Goal: Check status: Check status

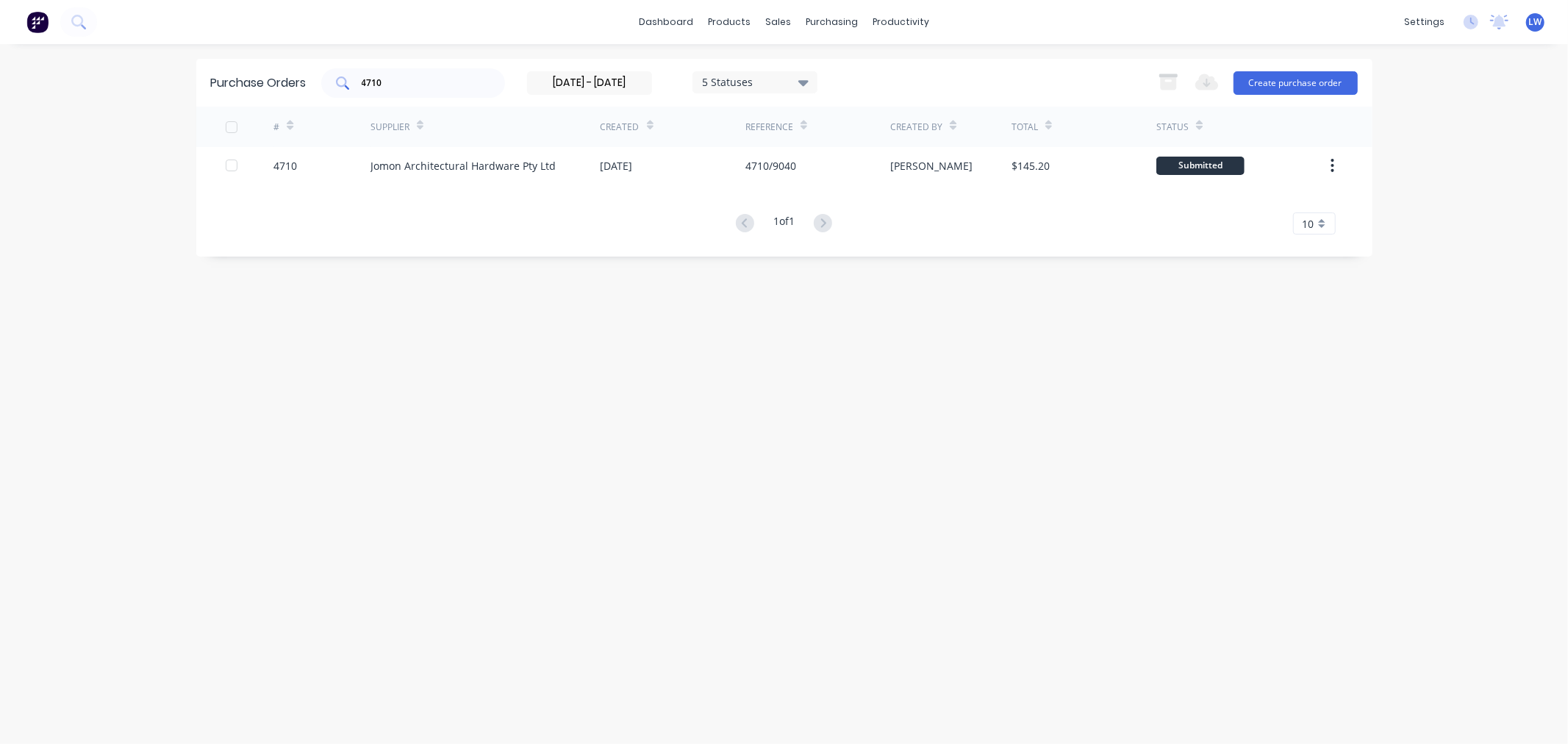
drag, startPoint x: 414, startPoint y: 92, endPoint x: 340, endPoint y: 79, distance: 75.1
click at [340, 79] on div "4710" at bounding box center [413, 83] width 183 height 30
drag, startPoint x: 397, startPoint y: 84, endPoint x: 358, endPoint y: 86, distance: 39.1
click at [358, 86] on div "4710" at bounding box center [413, 83] width 183 height 30
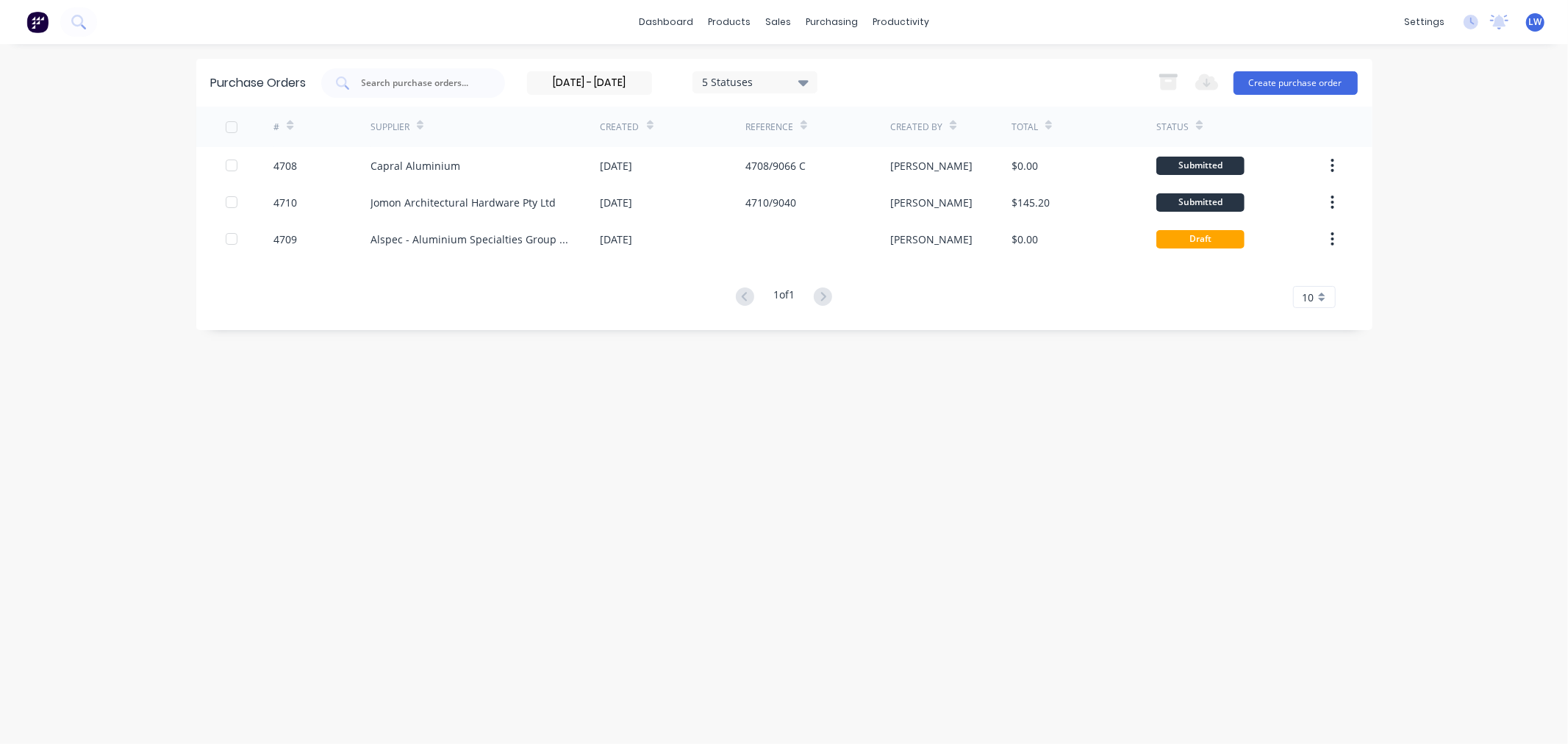
drag, startPoint x: 539, startPoint y: 86, endPoint x: 870, endPoint y: 74, distance: 331.2
click at [804, 87] on div "[DATE] - [DATE] 5 Statuses" at bounding box center [672, 83] width 291 height 23
click at [545, 79] on input at bounding box center [589, 83] width 124 height 22
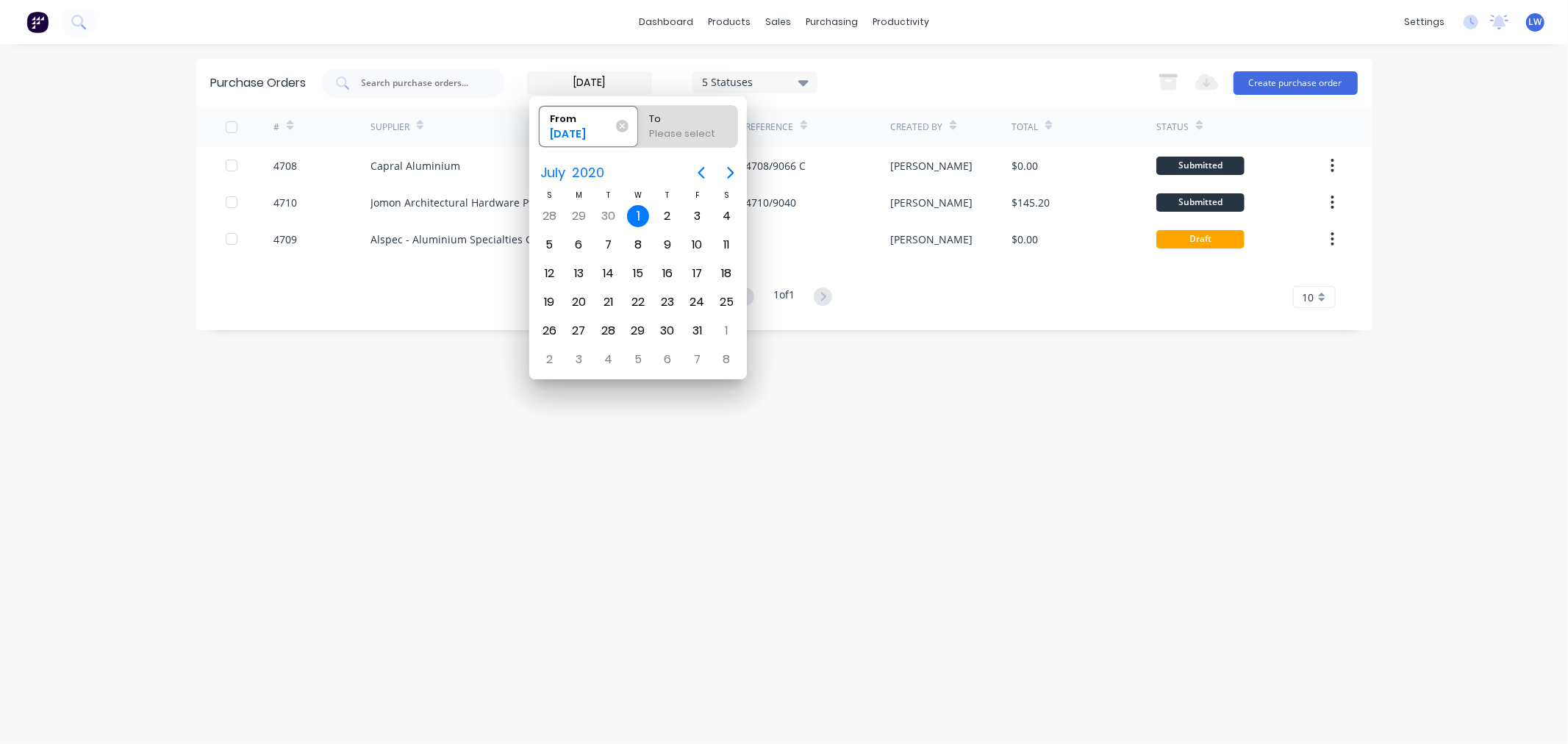
click at [623, 81] on input "[DATE]" at bounding box center [589, 83] width 124 height 22
type input "[DATE]"
click at [697, 122] on div "To" at bounding box center [687, 116] width 89 height 20
click at [639, 122] on input "To Please select" at bounding box center [638, 126] width 1 height 41
radio input "true"
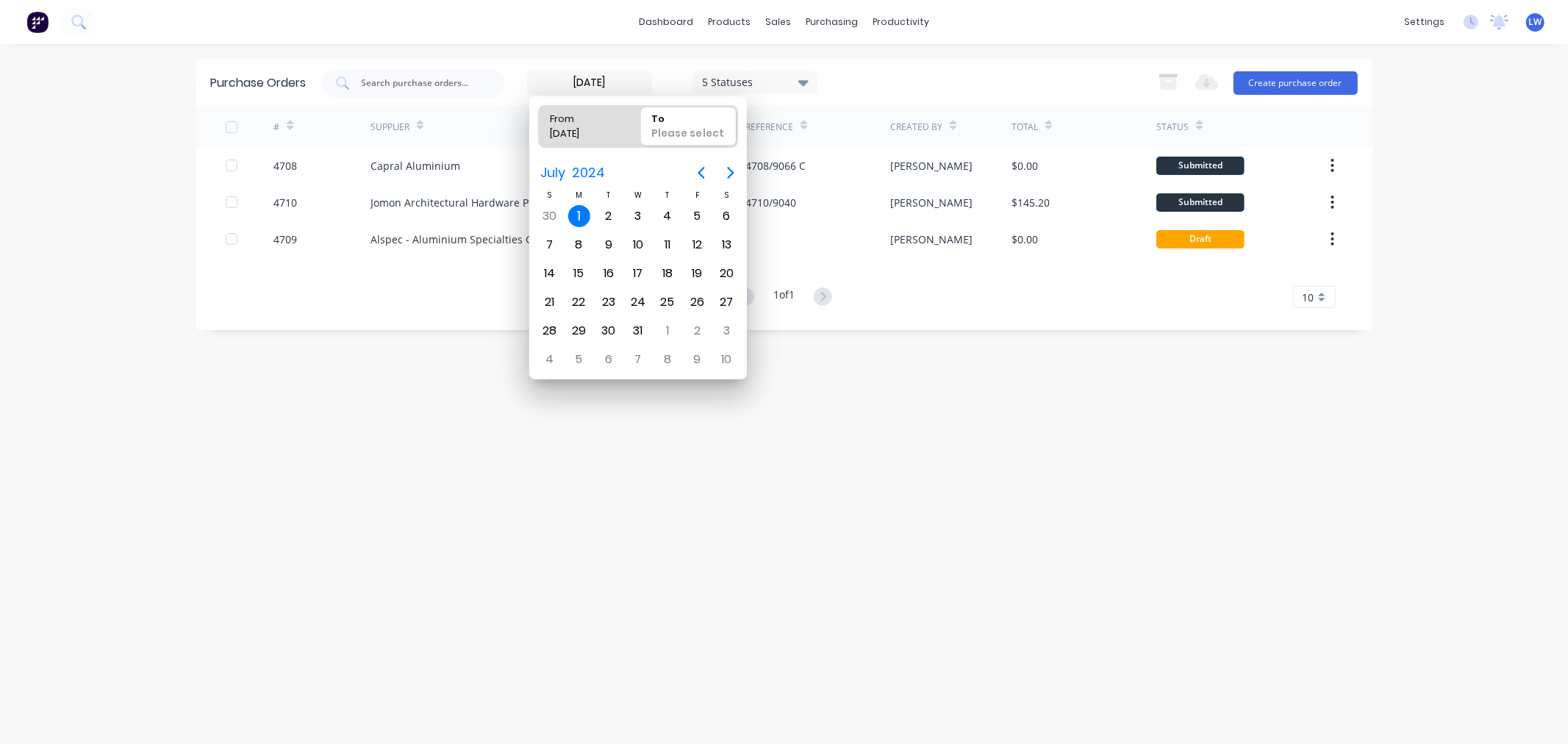
click at [695, 133] on div "Please select" at bounding box center [690, 137] width 87 height 20
click at [639, 133] on input "To Please select" at bounding box center [638, 126] width 1 height 41
click at [732, 169] on icon "Next page" at bounding box center [731, 173] width 18 height 18
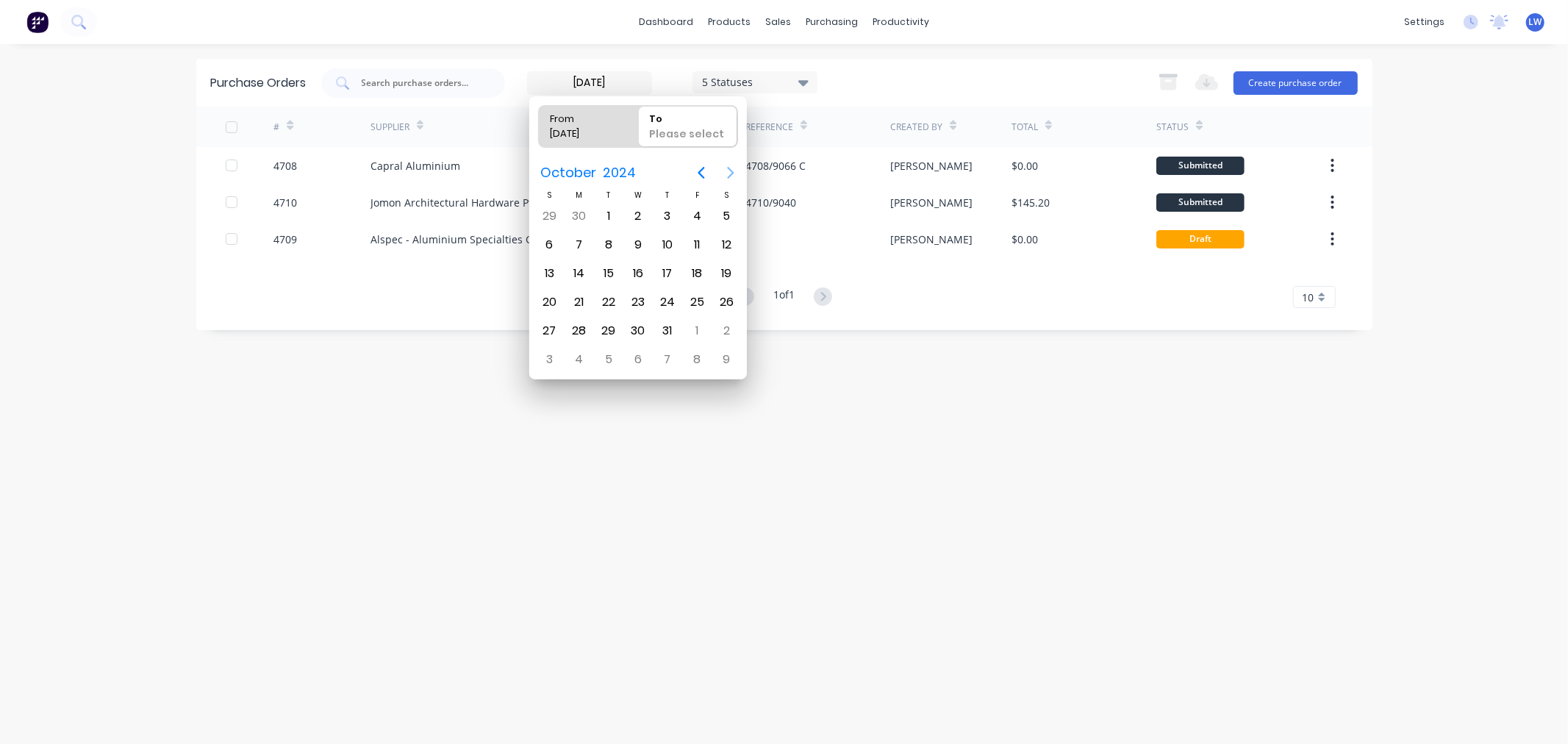
click at [732, 169] on icon "Next page" at bounding box center [731, 173] width 18 height 18
click at [732, 173] on icon "Next page" at bounding box center [731, 173] width 7 height 12
click at [732, 173] on icon "Next page" at bounding box center [731, 173] width 7 height 12
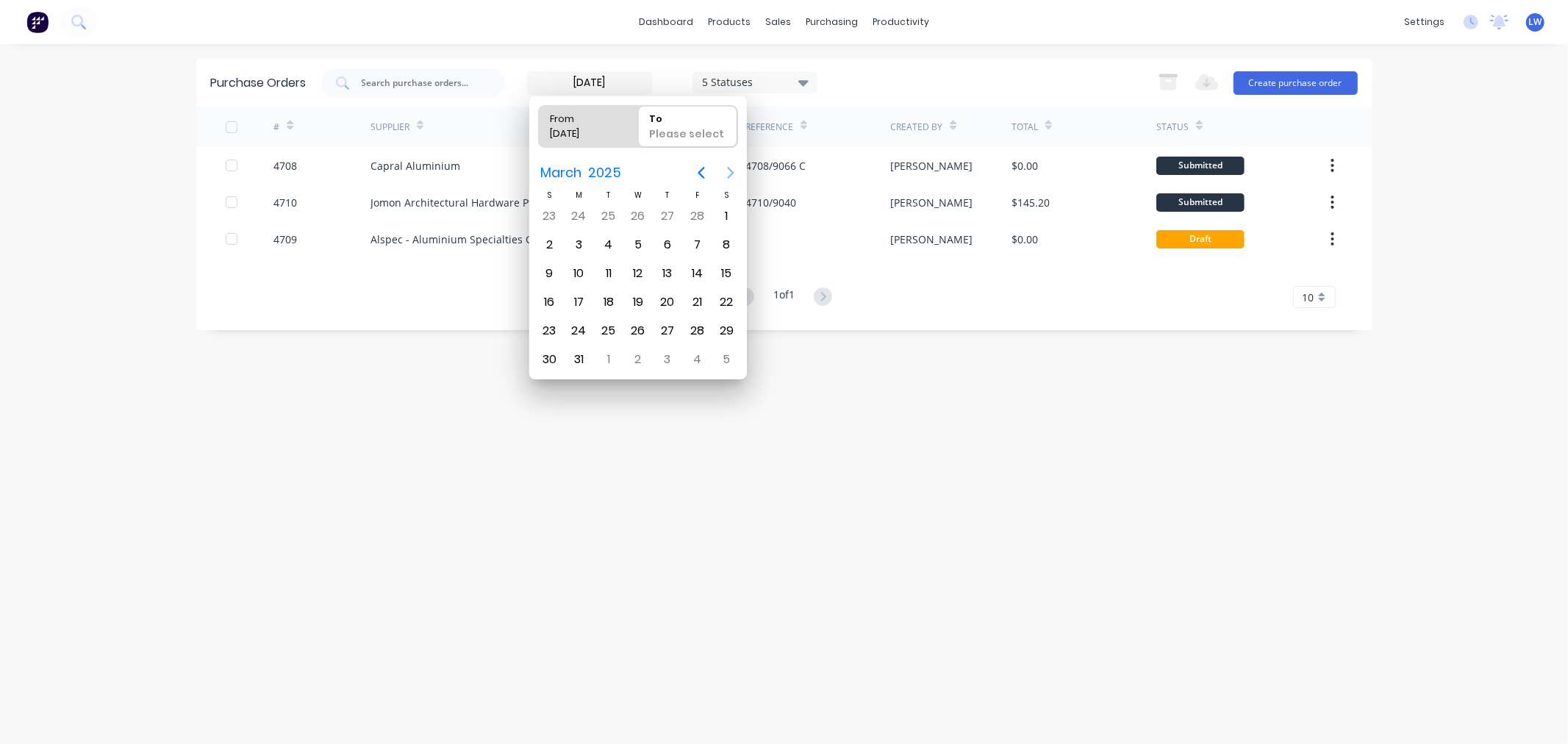
click at [732, 173] on icon "Next page" at bounding box center [731, 173] width 7 height 12
click at [567, 325] on div "30" at bounding box center [579, 331] width 30 height 28
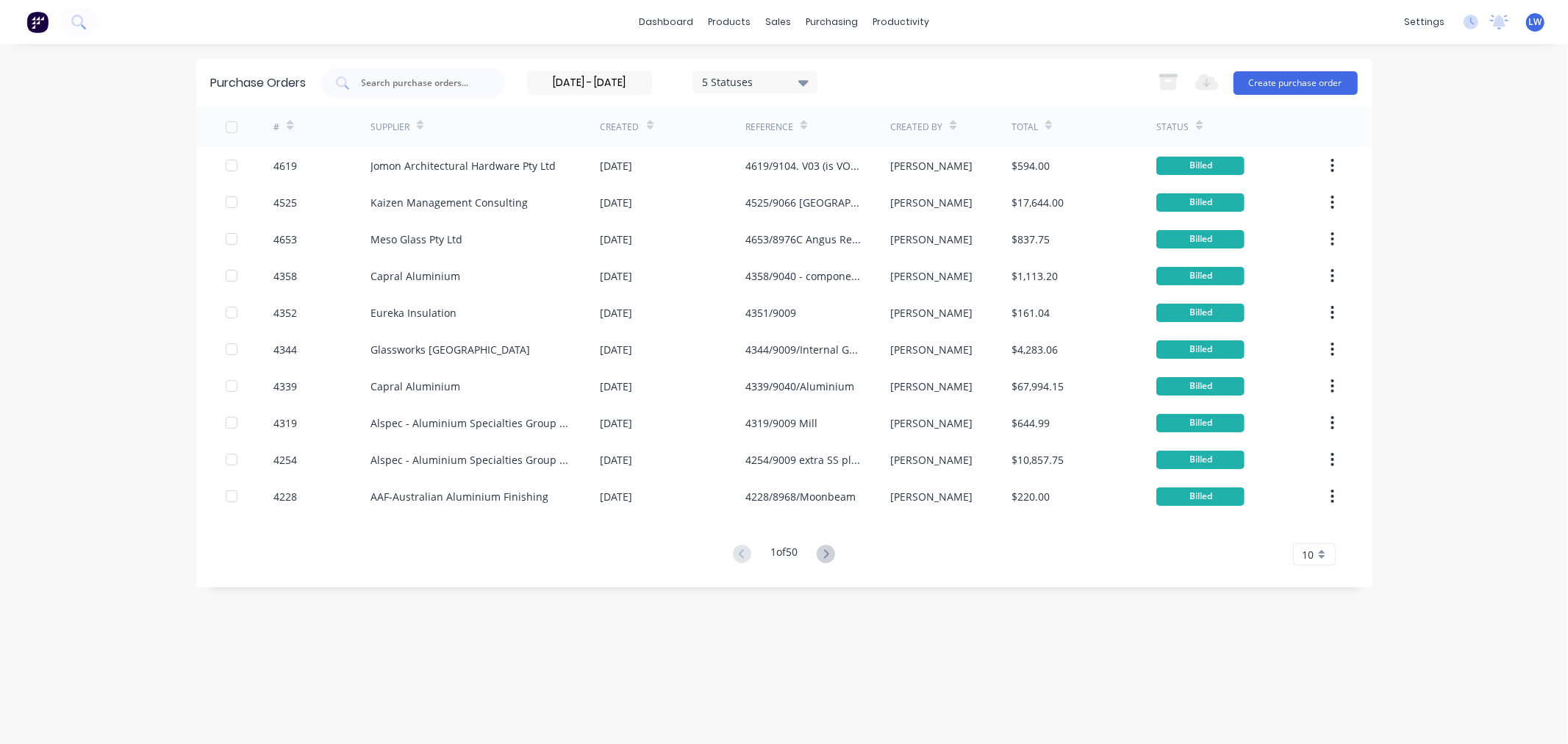
click at [1196, 121] on icon at bounding box center [1199, 125] width 7 height 11
click at [808, 79] on icon at bounding box center [803, 82] width 10 height 16
click at [1322, 563] on div "10" at bounding box center [1314, 554] width 43 height 22
click at [1322, 538] on div "35" at bounding box center [1314, 528] width 41 height 26
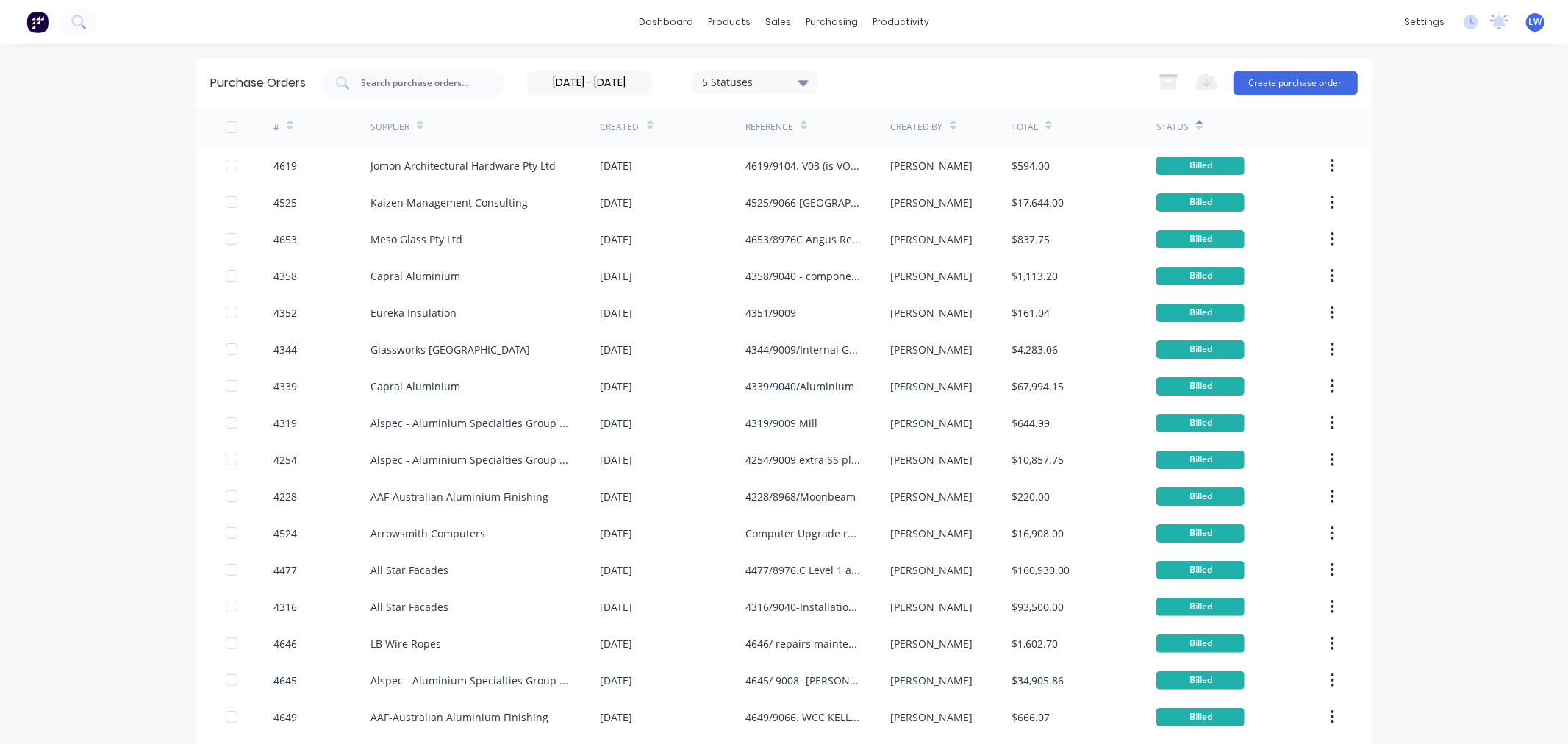
drag, startPoint x: 562, startPoint y: 82, endPoint x: 527, endPoint y: 82, distance: 35.0
click at [528, 82] on input "[DATE] - [DATE]" at bounding box center [589, 83] width 124 height 22
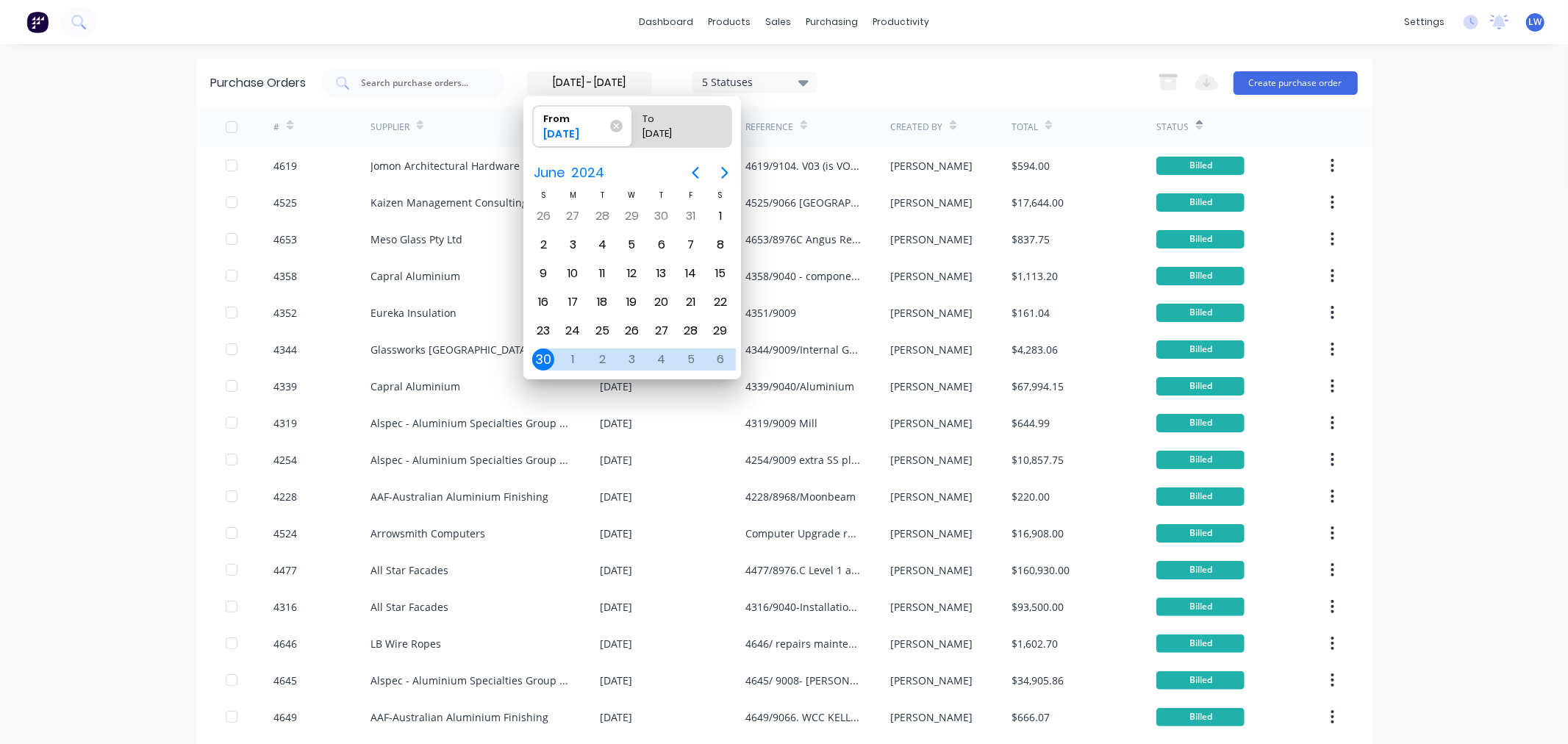
type input "[DATE] - [DATE]"
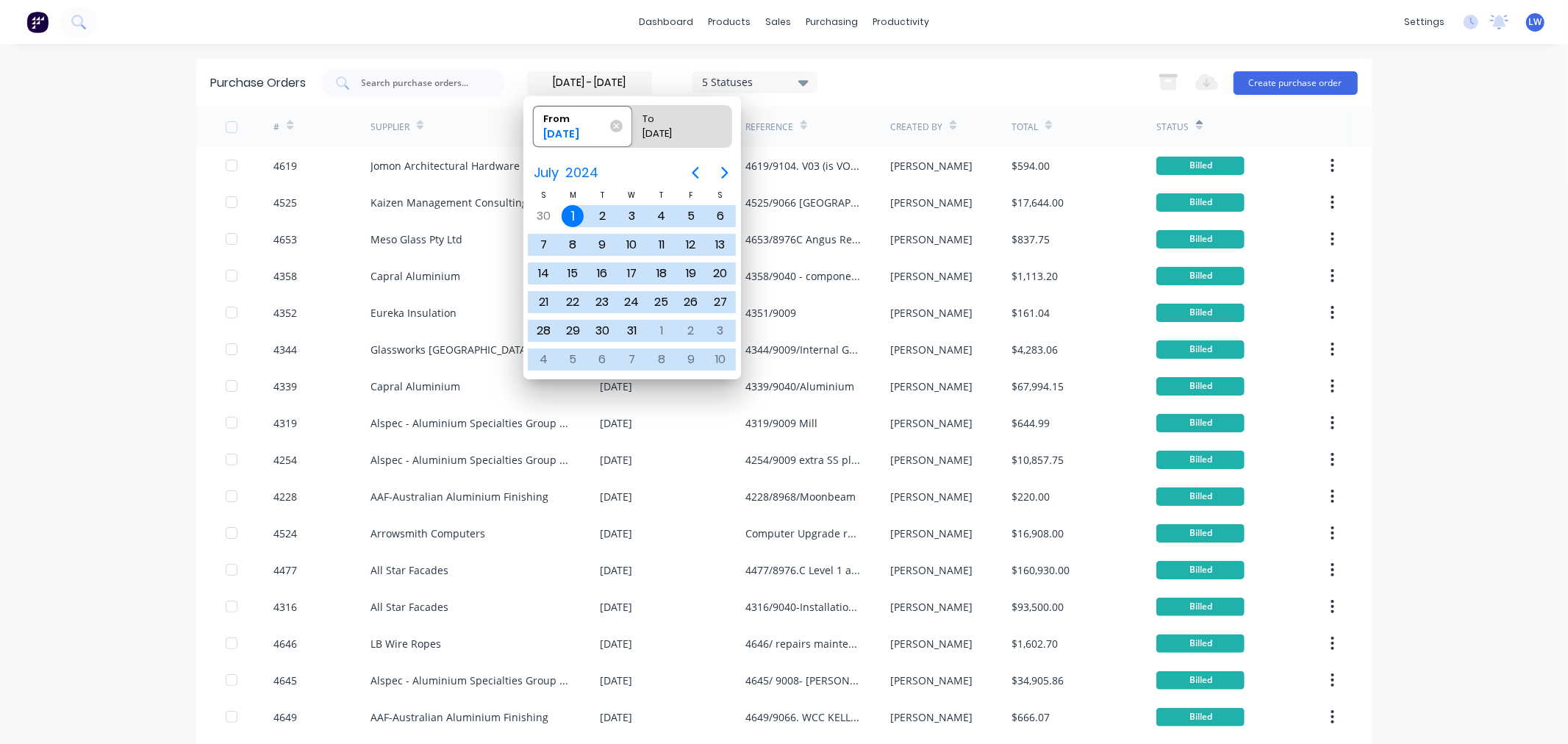
click at [571, 211] on div "1" at bounding box center [572, 216] width 22 height 22
radio input "false"
radio input "true"
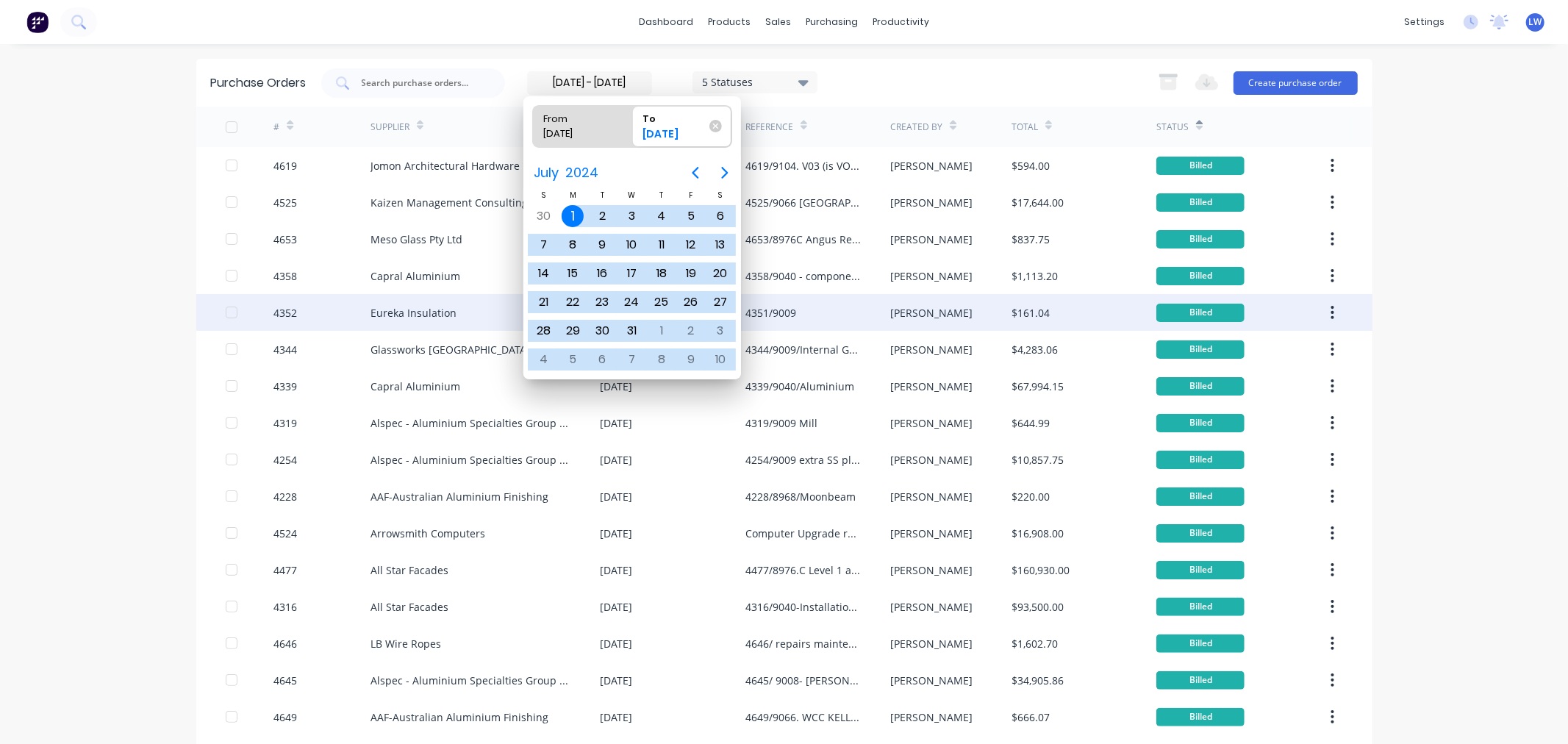
click at [819, 312] on div "4351/9009" at bounding box center [818, 312] width 145 height 37
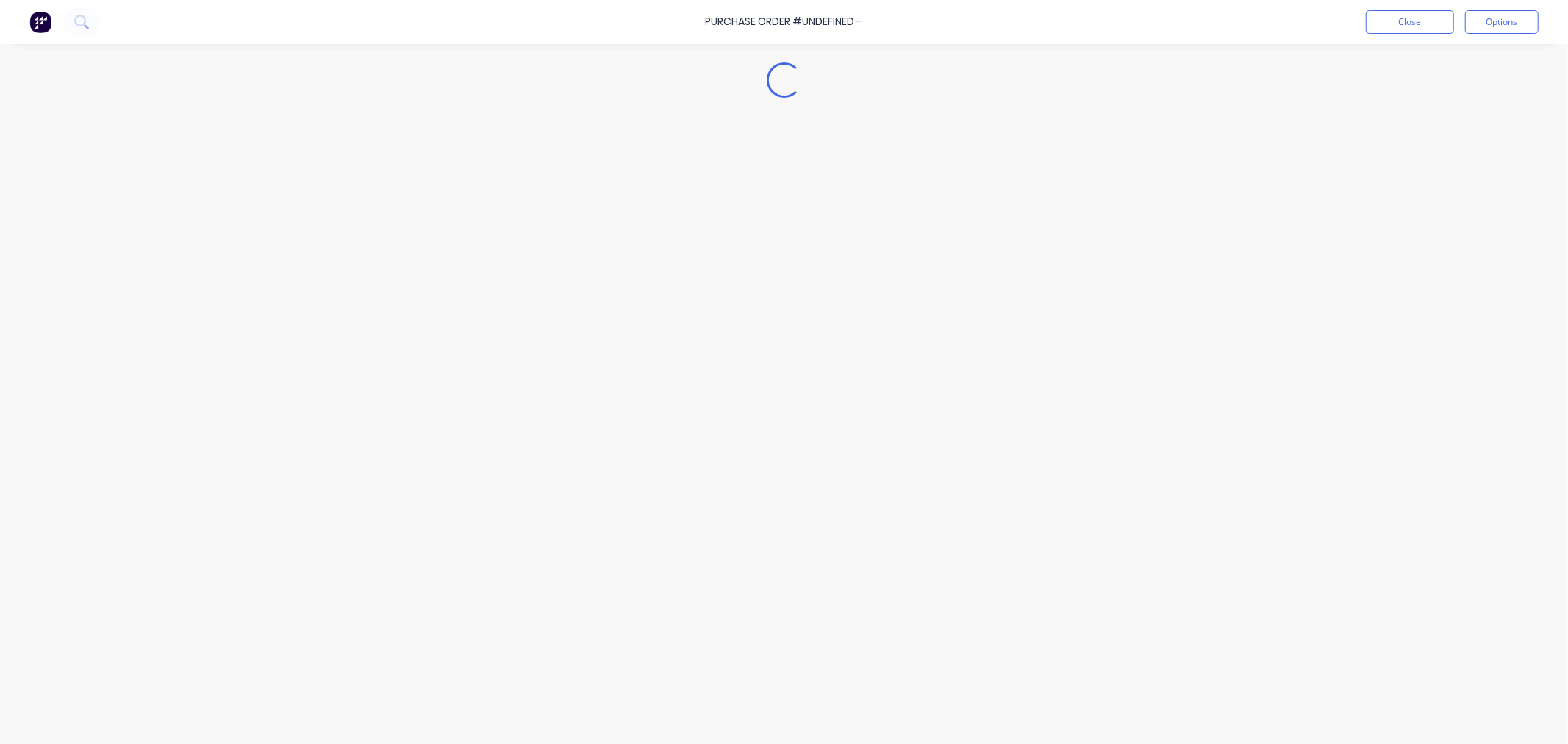
type textarea "x"
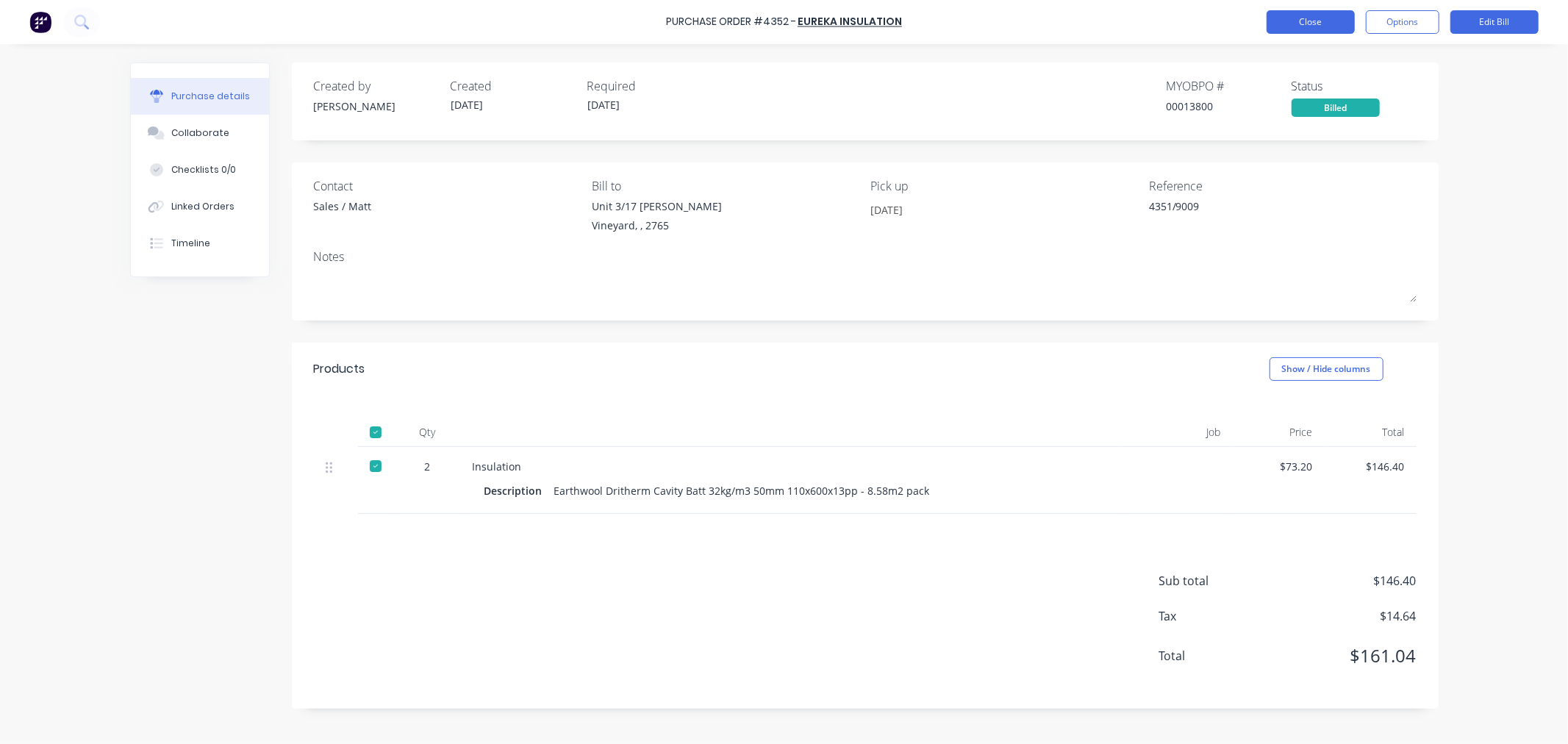
click at [1280, 30] on button "Close" at bounding box center [1310, 22] width 88 height 23
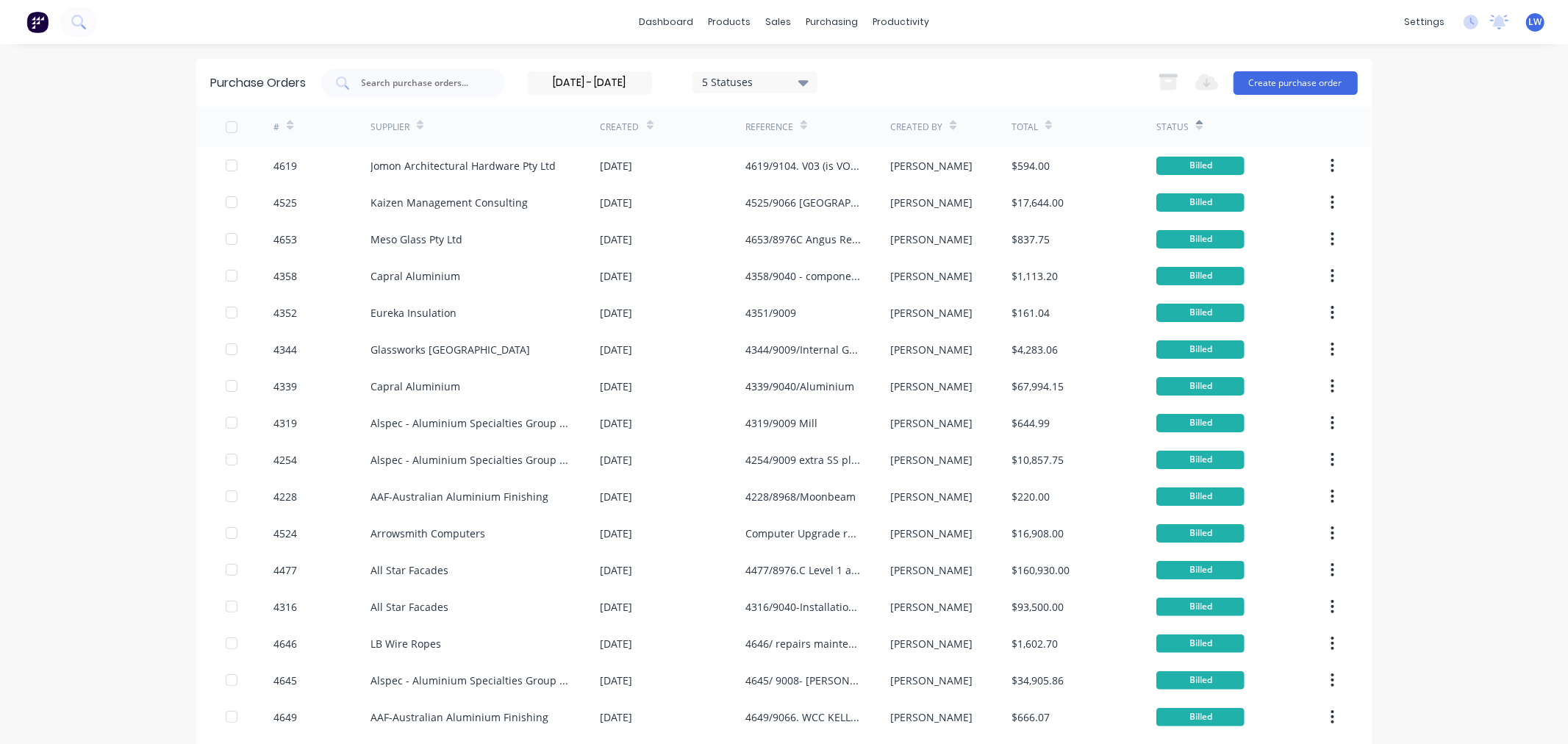
click at [646, 128] on icon at bounding box center [649, 128] width 7 height 5
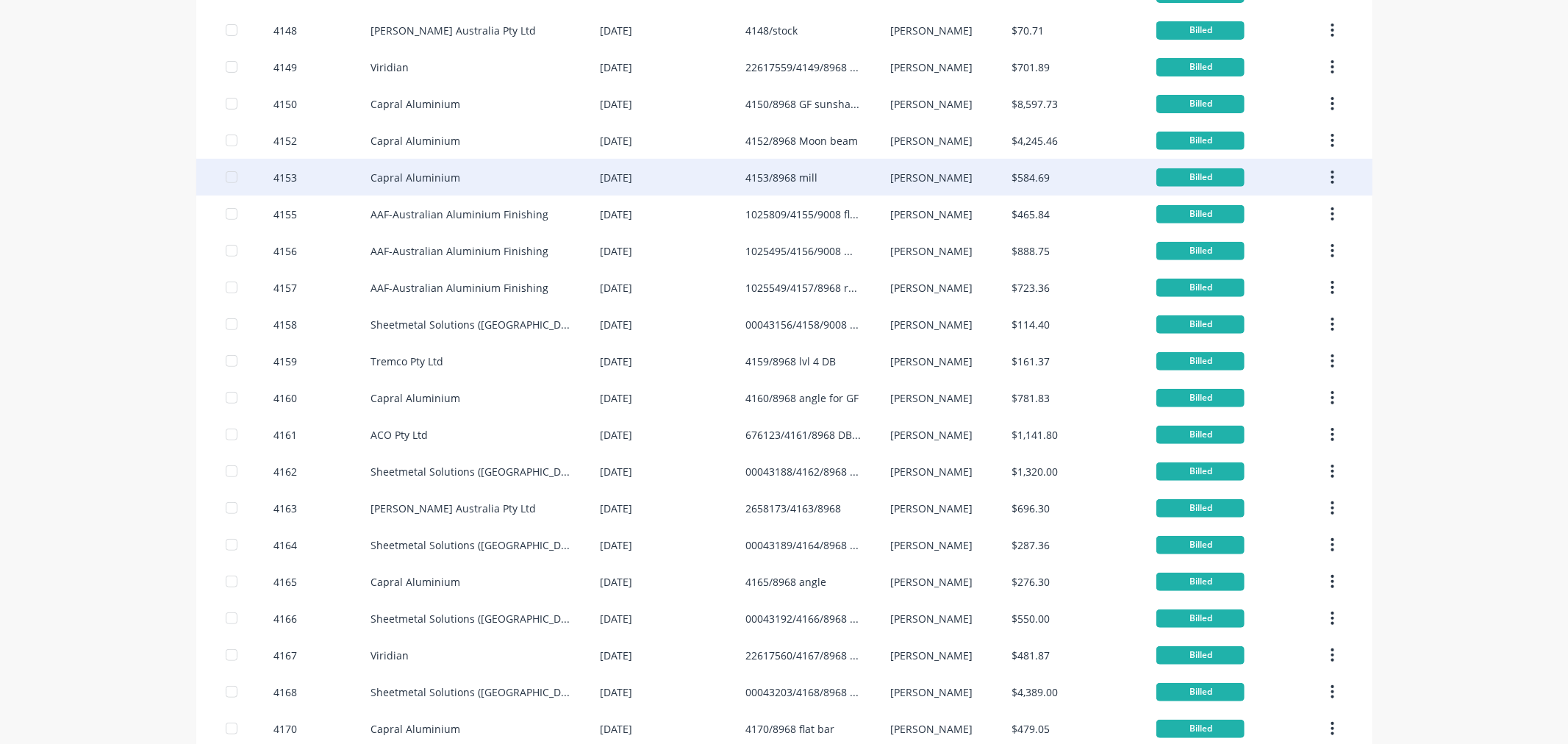
scroll to position [777, 0]
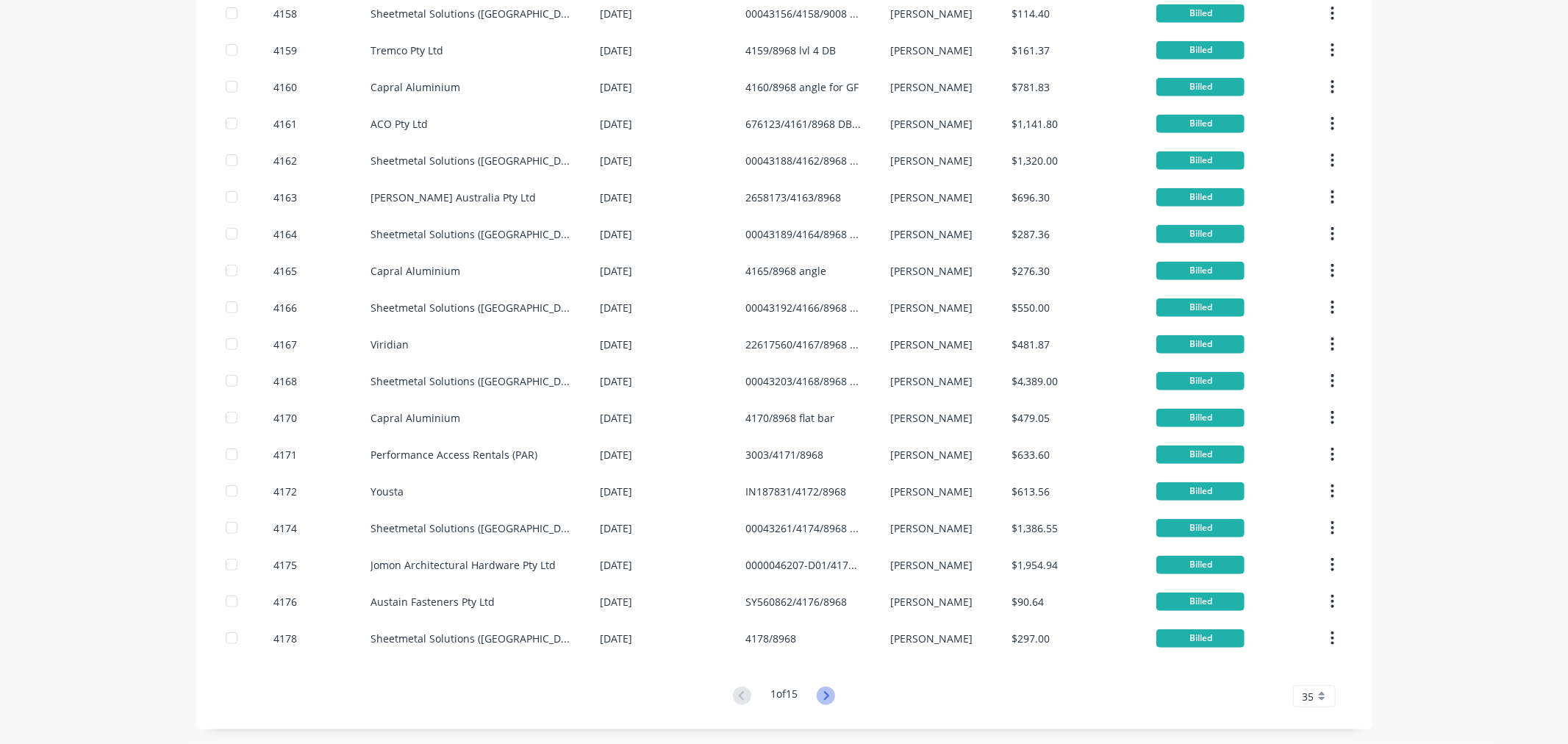
click at [828, 700] on icon at bounding box center [826, 696] width 19 height 19
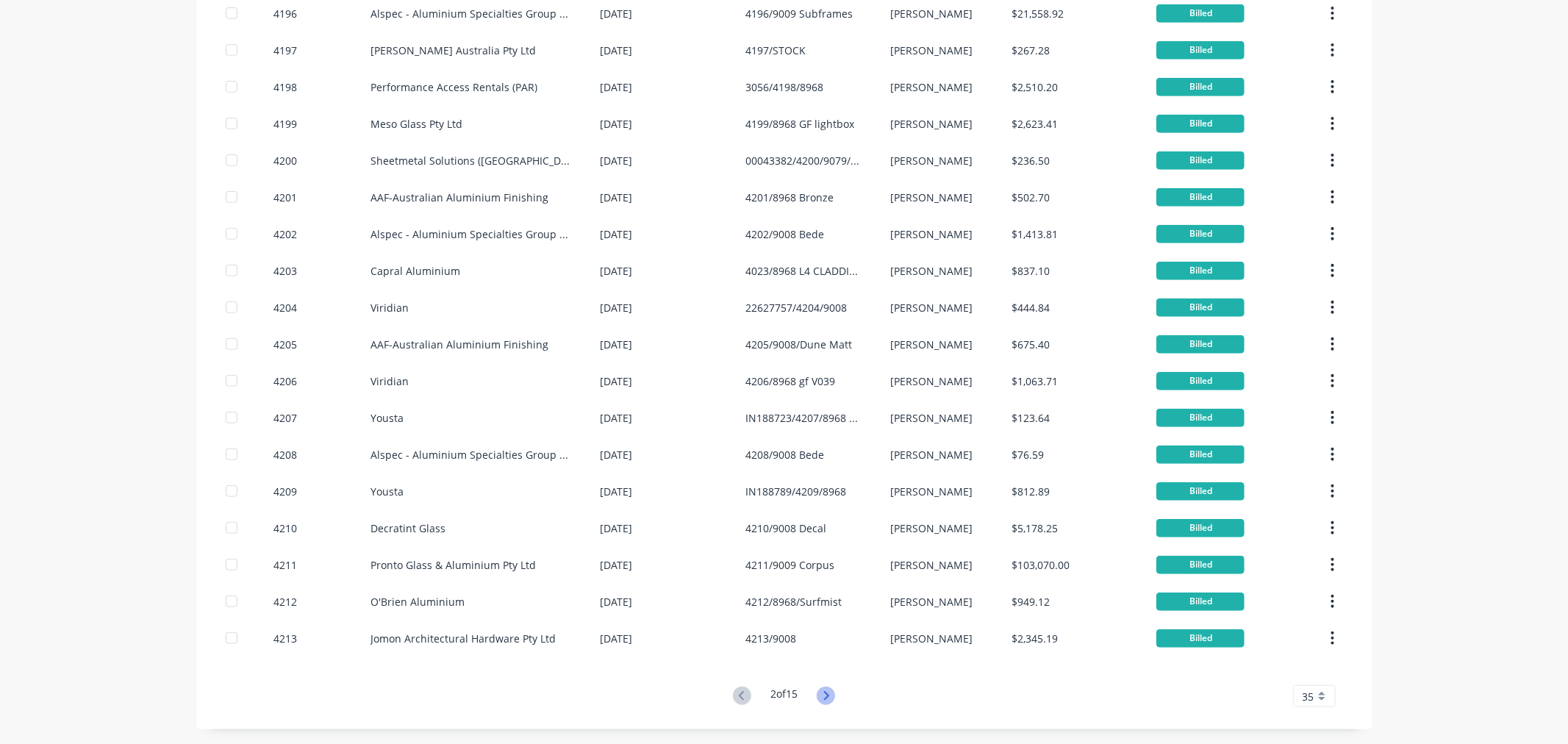
click at [819, 688] on icon at bounding box center [826, 696] width 19 height 19
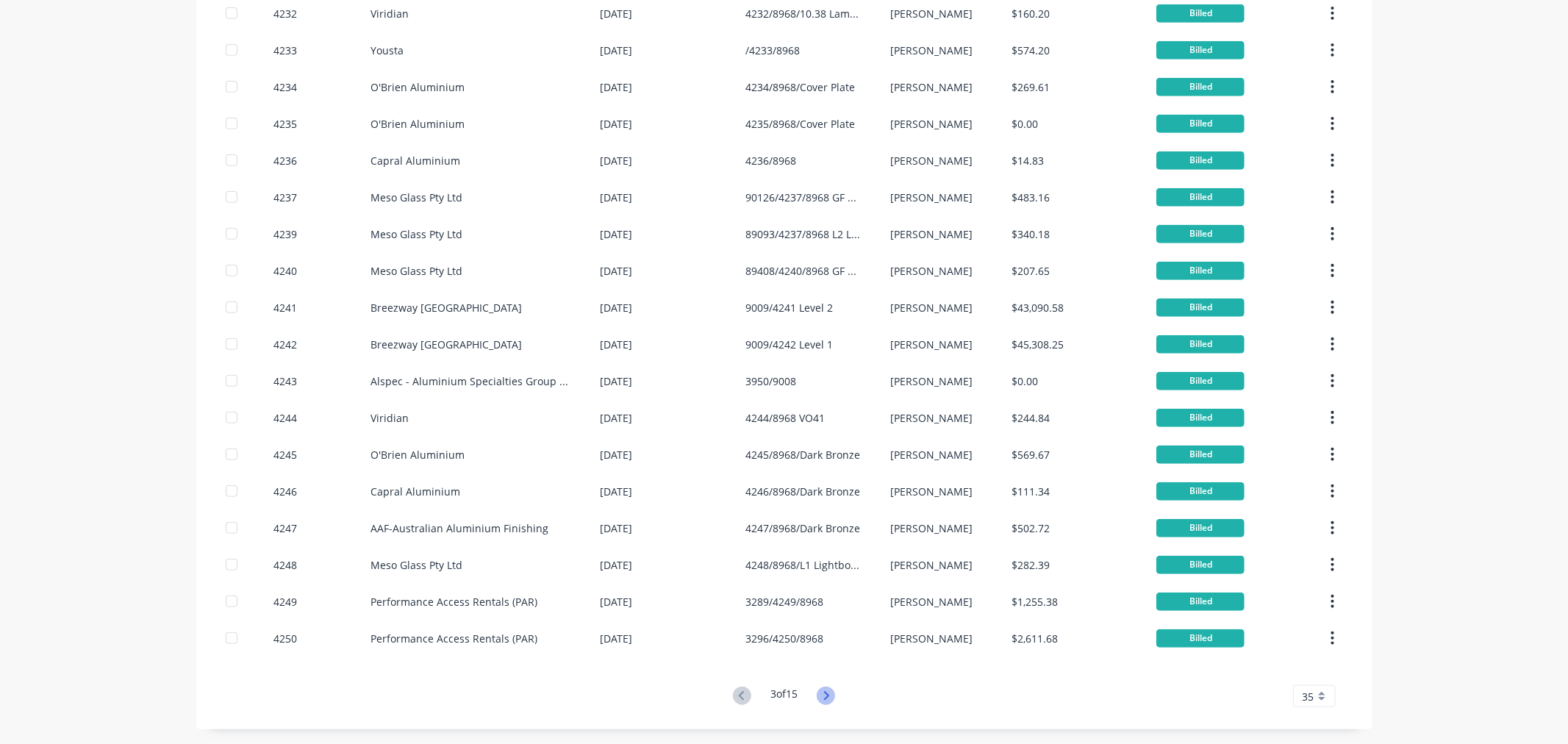
click at [819, 688] on icon at bounding box center [826, 696] width 19 height 19
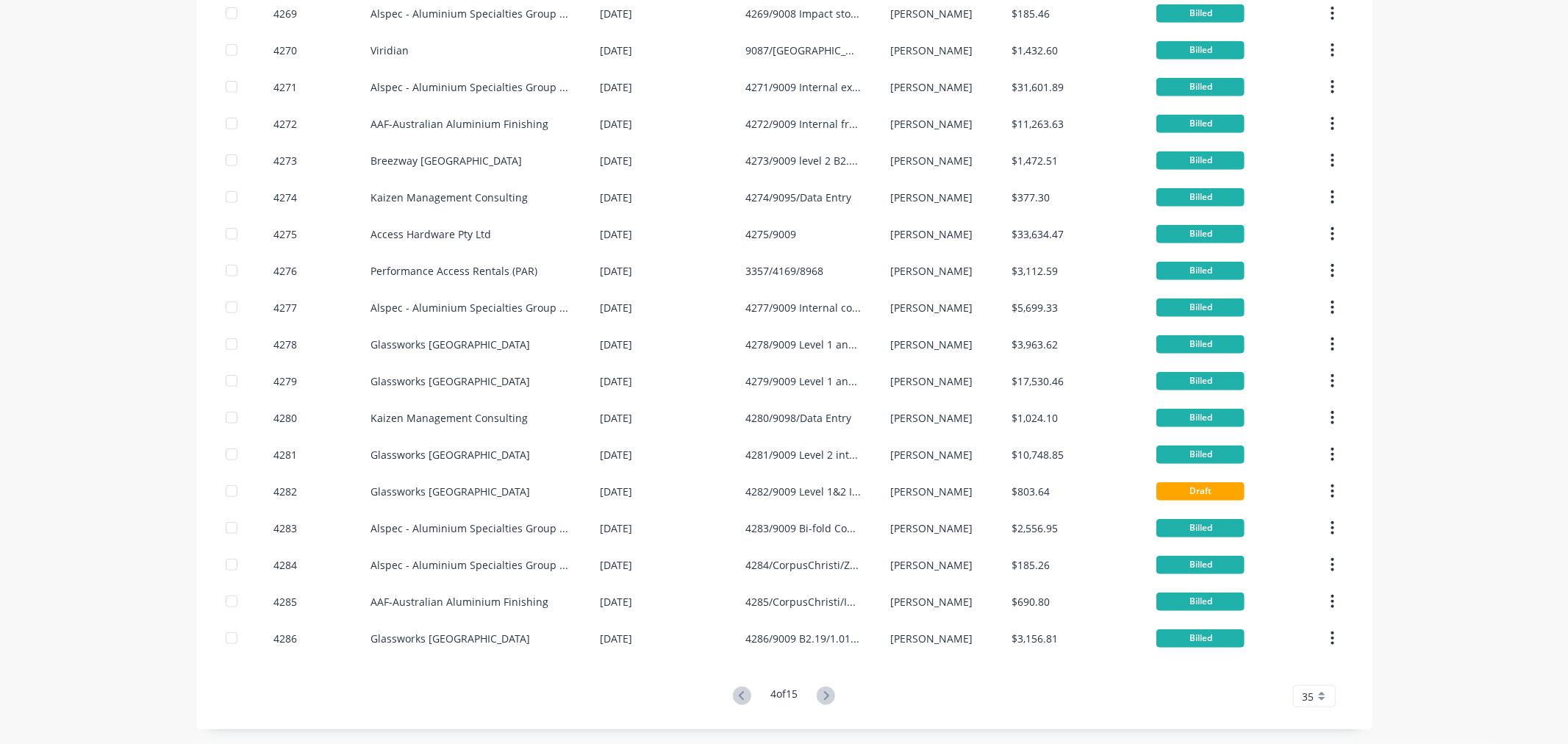
click at [825, 696] on g at bounding box center [826, 696] width 19 height 19
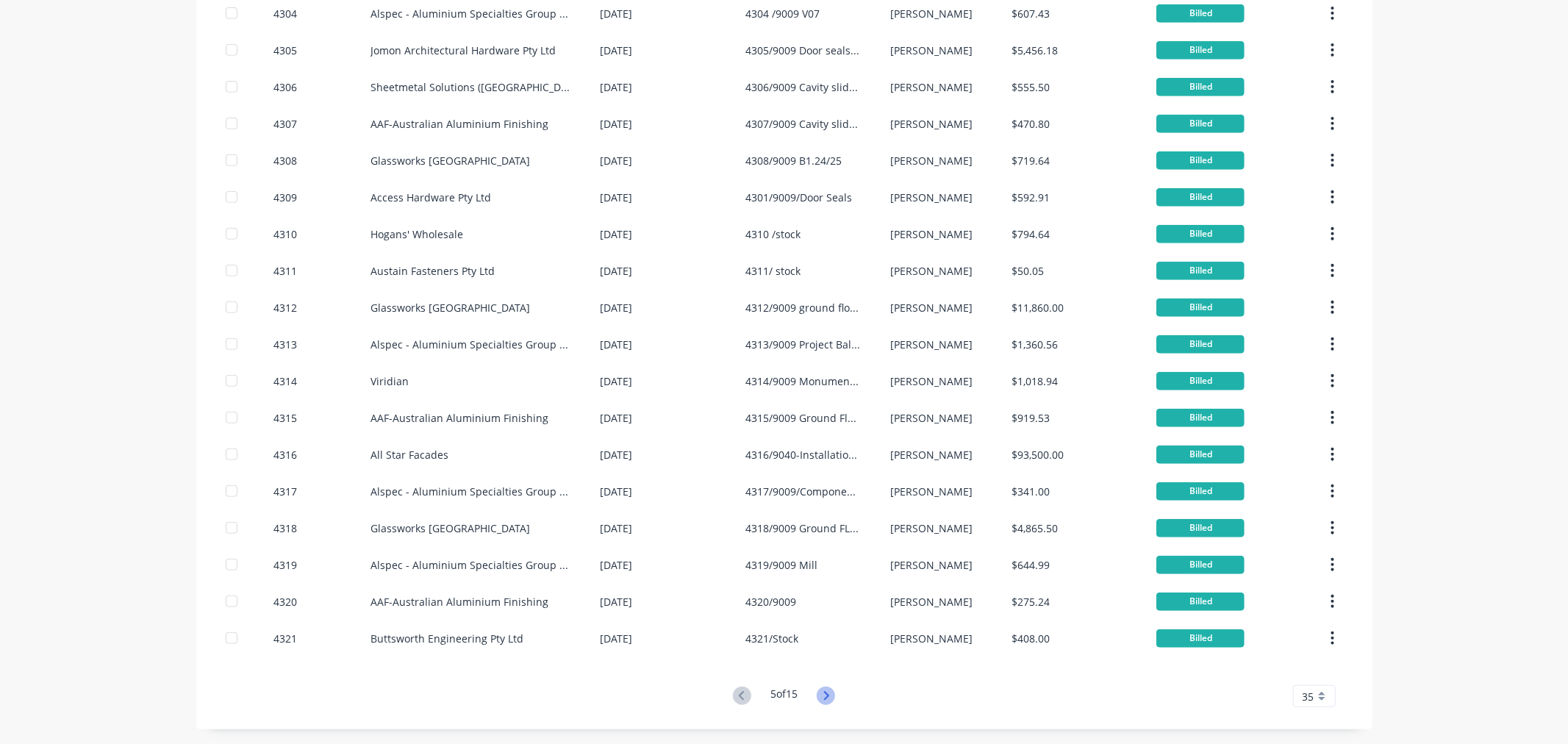
click at [819, 690] on icon at bounding box center [826, 696] width 19 height 19
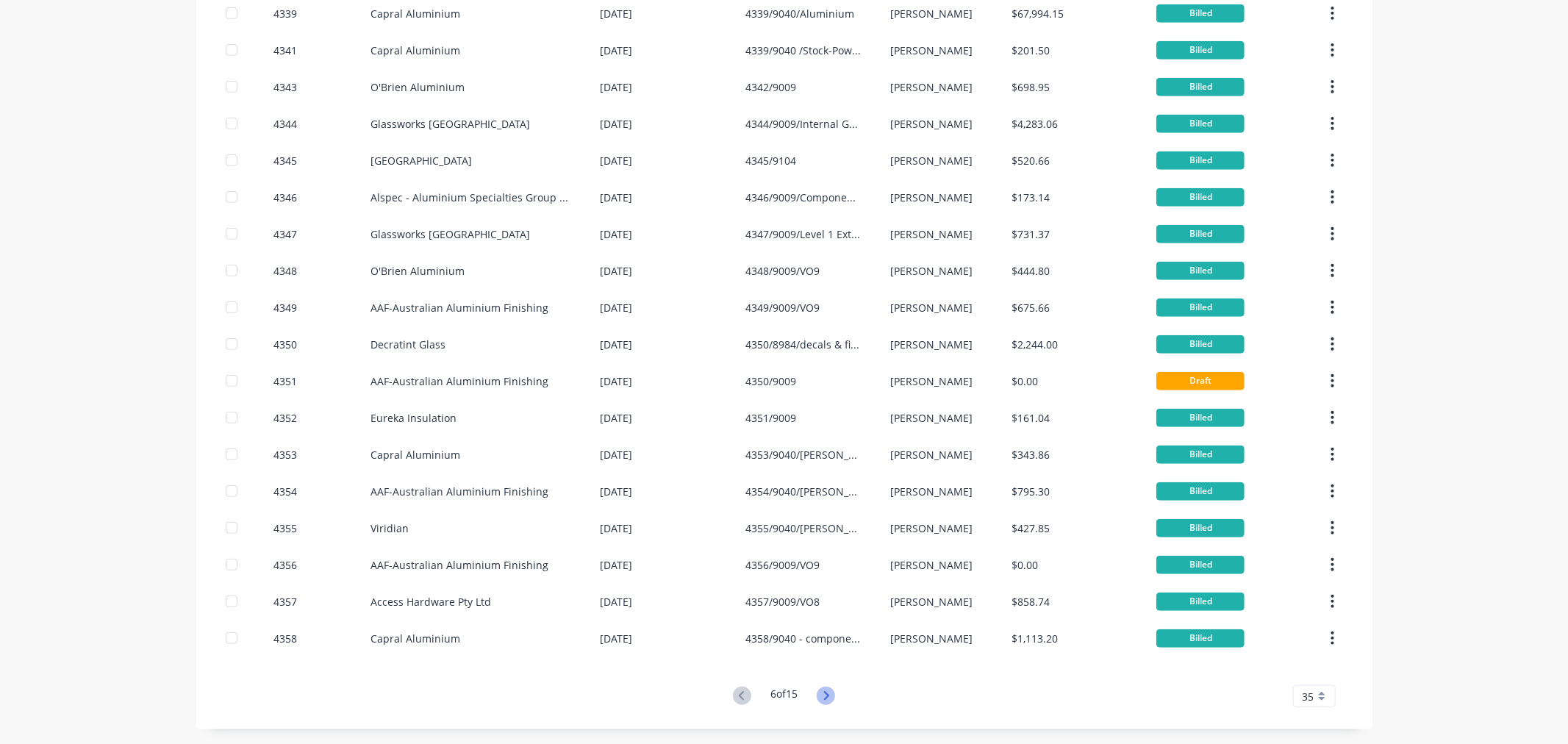
click at [818, 695] on icon at bounding box center [826, 696] width 19 height 19
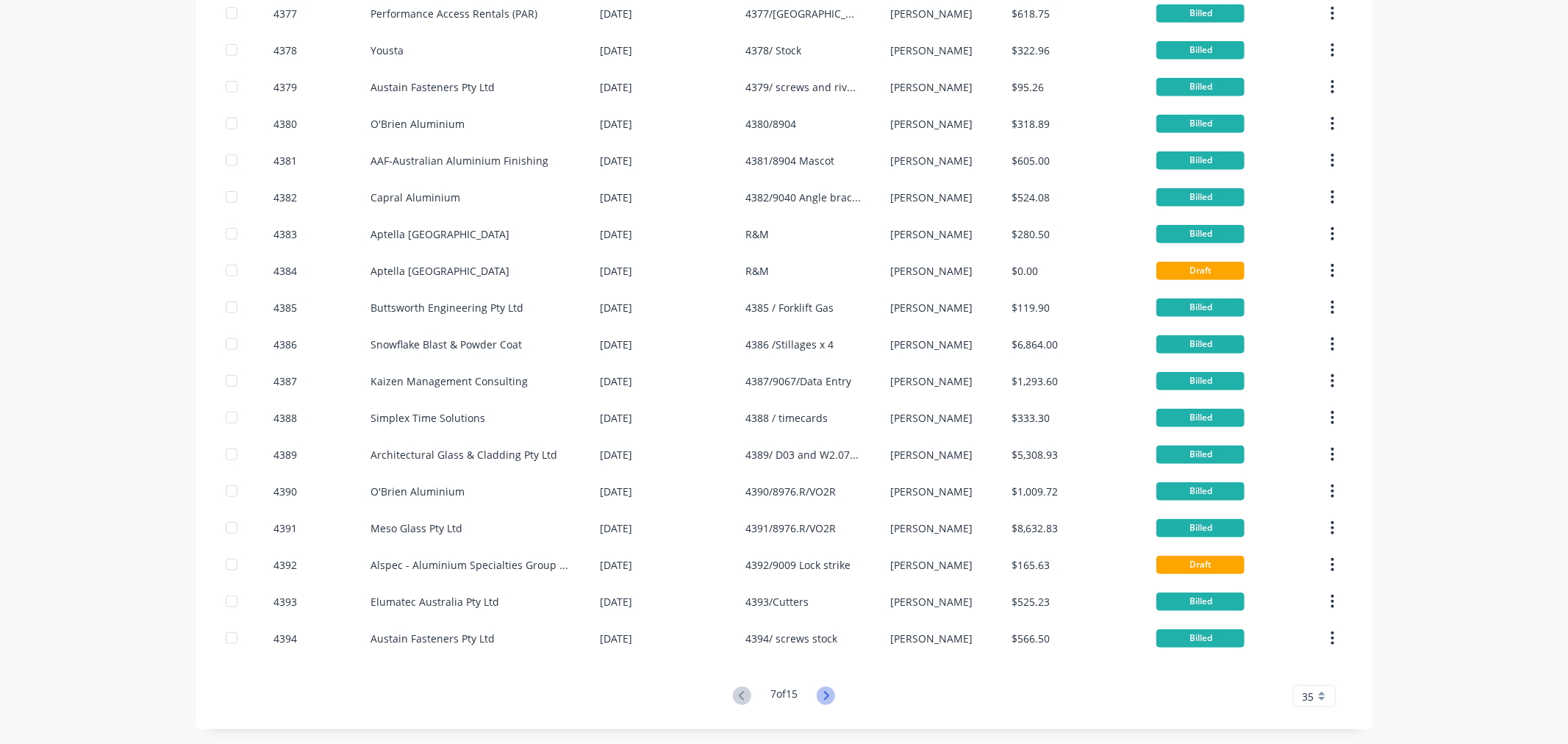
click at [818, 699] on icon at bounding box center [826, 696] width 19 height 19
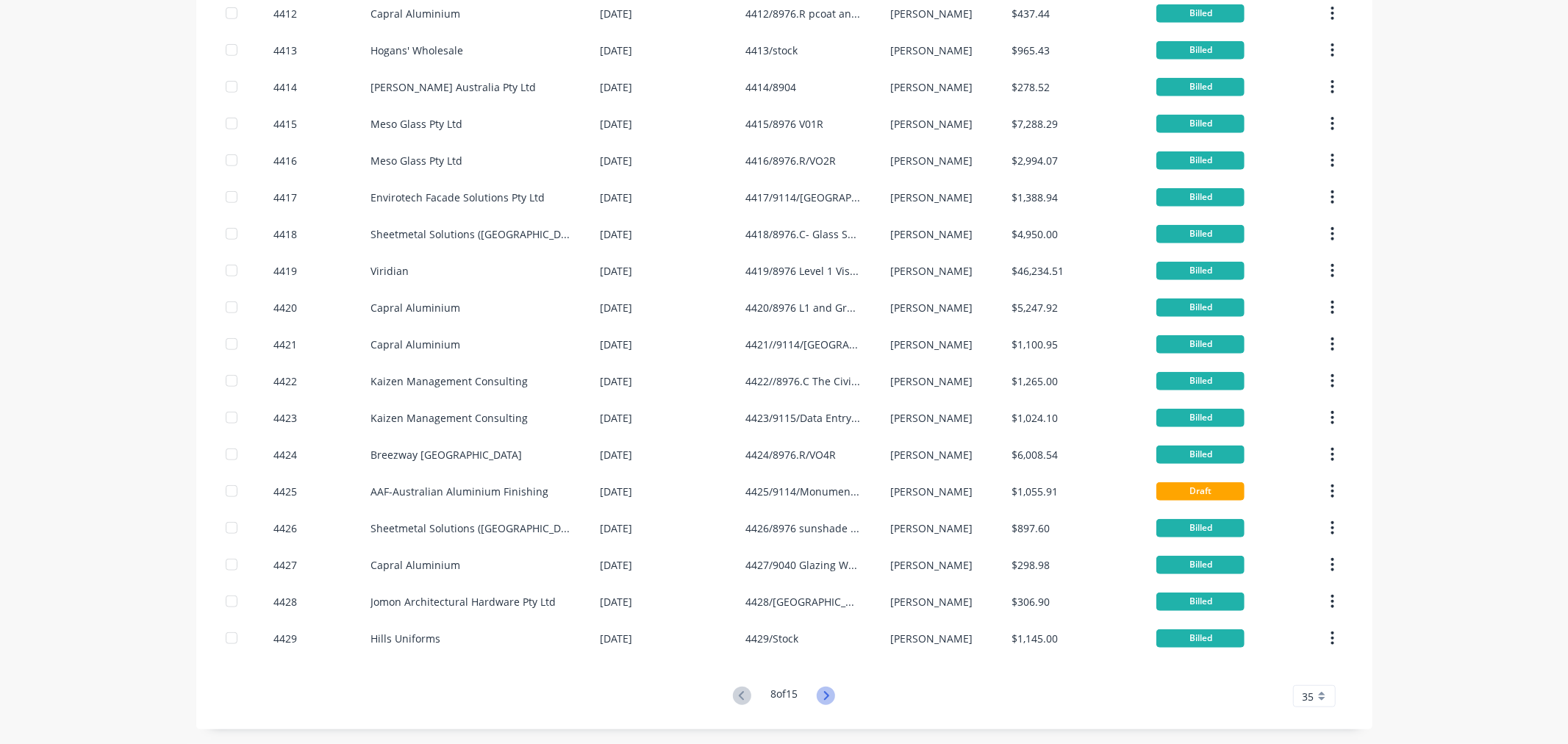
click at [825, 695] on icon at bounding box center [826, 695] width 5 height 9
click at [825, 697] on icon at bounding box center [826, 696] width 19 height 19
